Goal: Task Accomplishment & Management: Use online tool/utility

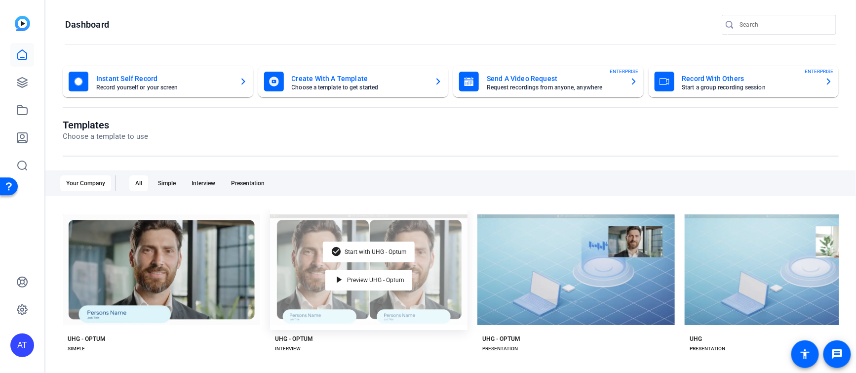
scroll to position [92, 0]
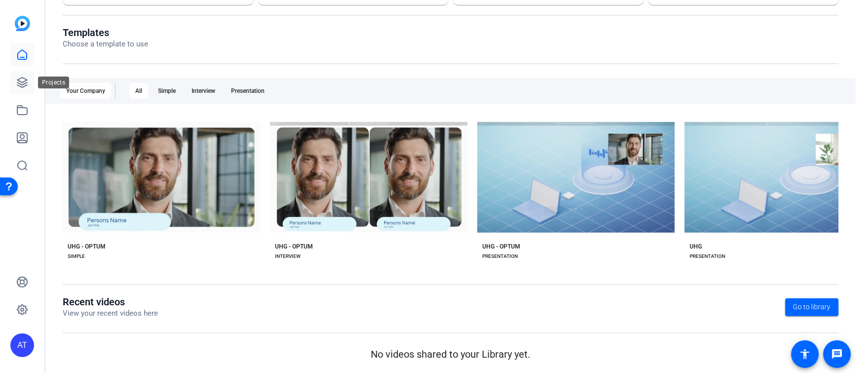
click at [22, 79] on icon at bounding box center [22, 83] width 12 height 12
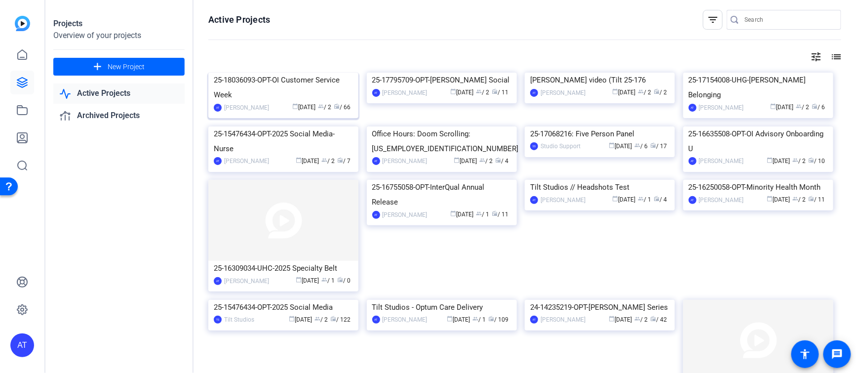
click at [276, 102] on div "25-18036093-OPT-OI Customer Service Week" at bounding box center [283, 88] width 139 height 30
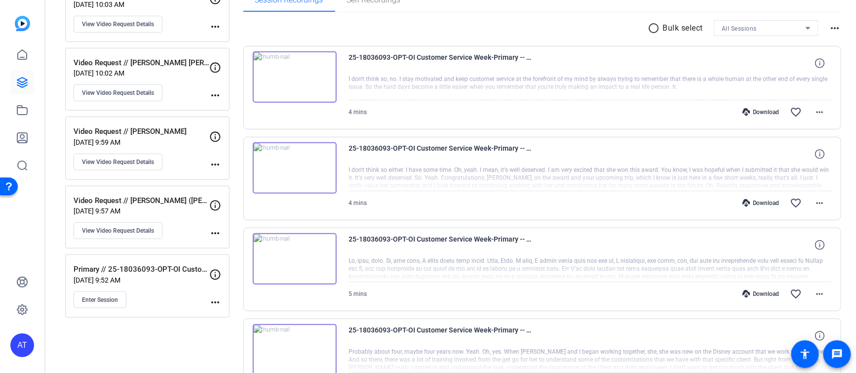
scroll to position [164, 0]
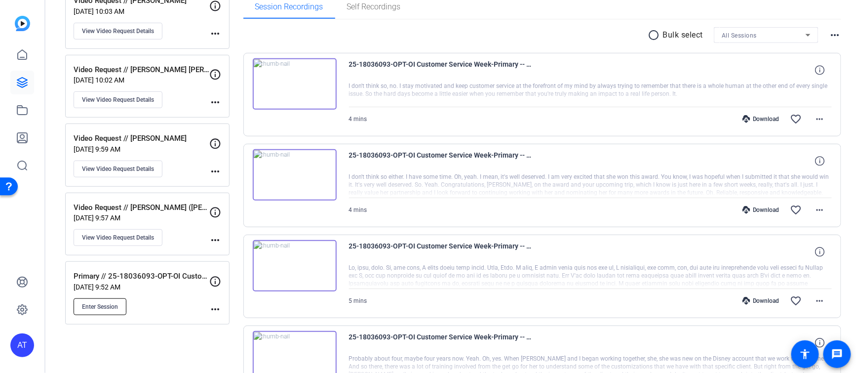
click at [105, 303] on span "Enter Session" at bounding box center [100, 307] width 36 height 8
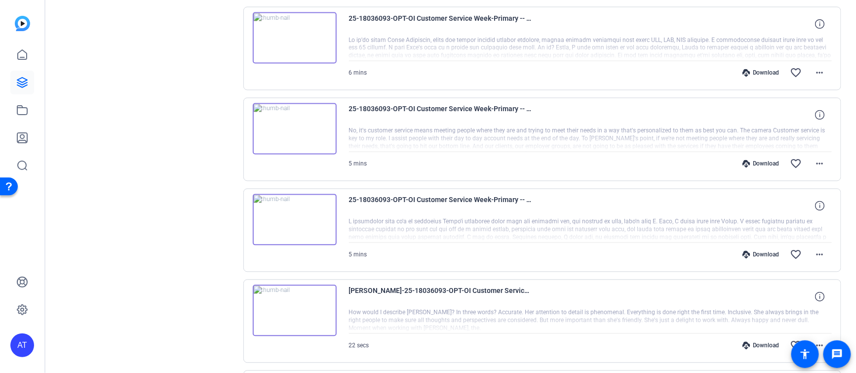
scroll to position [801, 0]
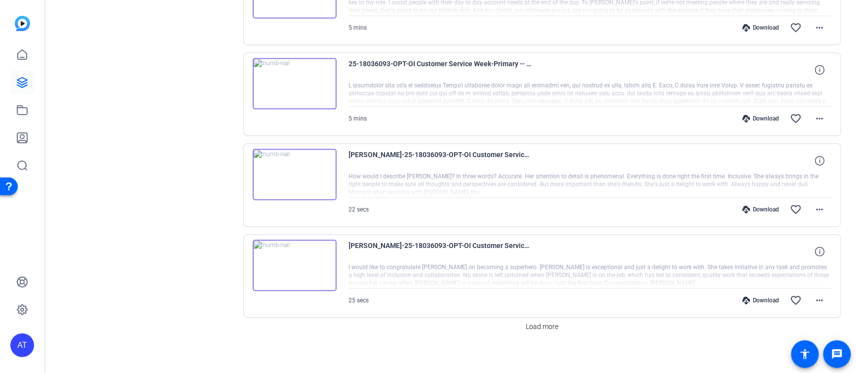
click at [532, 321] on span "Load more" at bounding box center [542, 326] width 33 height 10
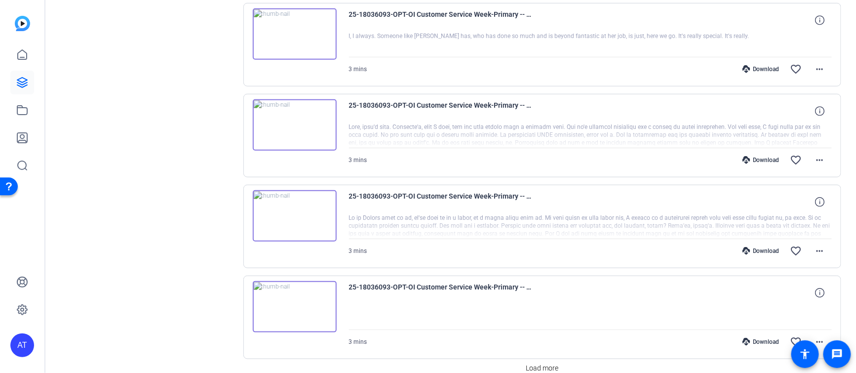
scroll to position [1704, 0]
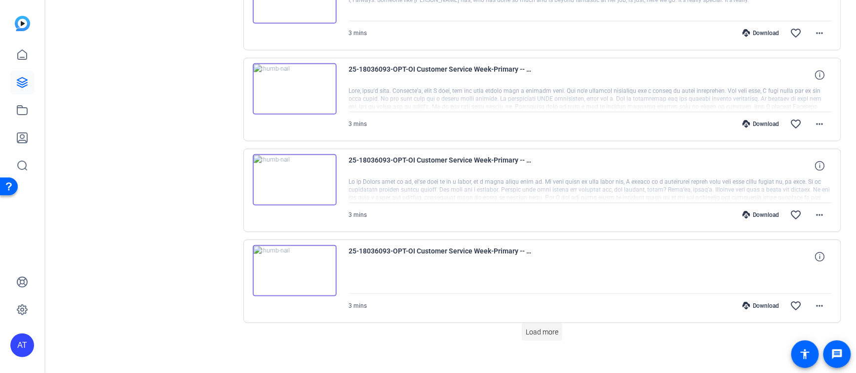
click at [541, 320] on span at bounding box center [542, 332] width 40 height 24
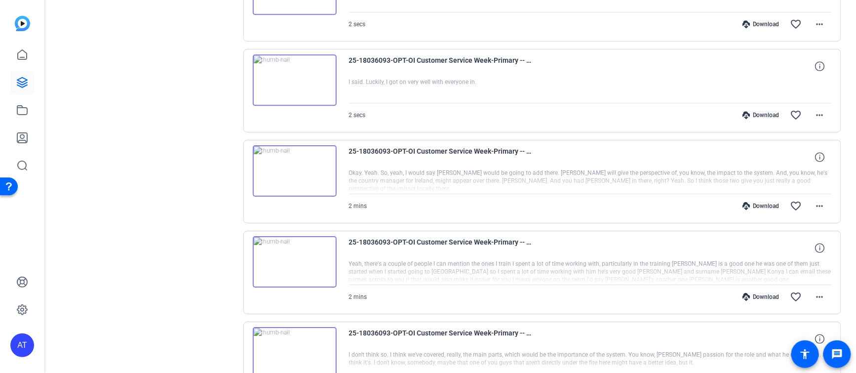
scroll to position [2607, 0]
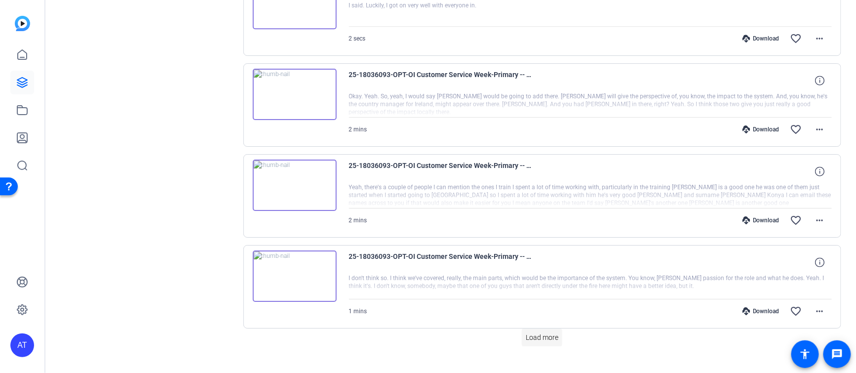
click at [534, 332] on span "Load more" at bounding box center [542, 337] width 33 height 10
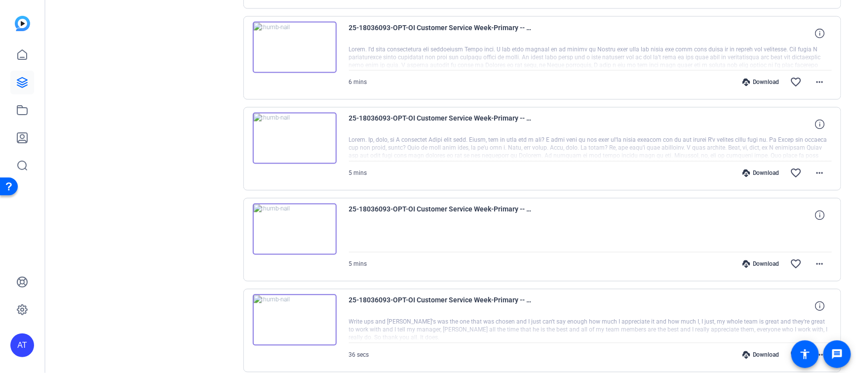
scroll to position [3509, 0]
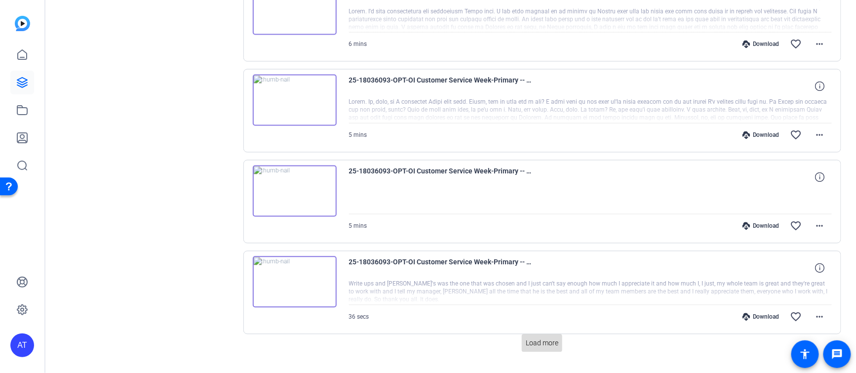
click at [537, 338] on span "Load more" at bounding box center [542, 343] width 33 height 10
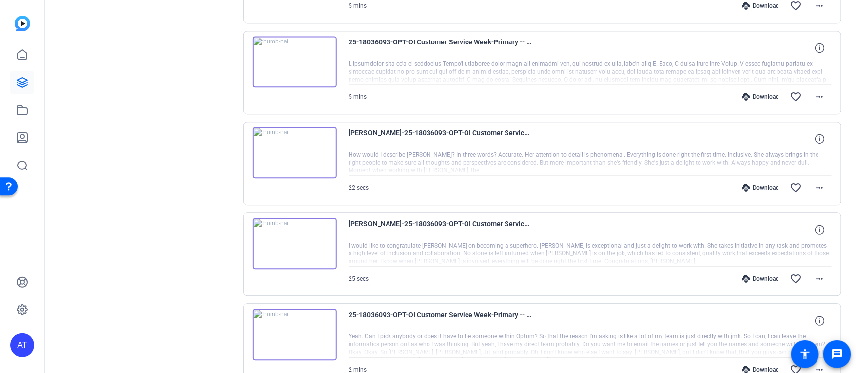
scroll to position [1207, 0]
